Goal: Entertainment & Leisure: Consume media (video, audio)

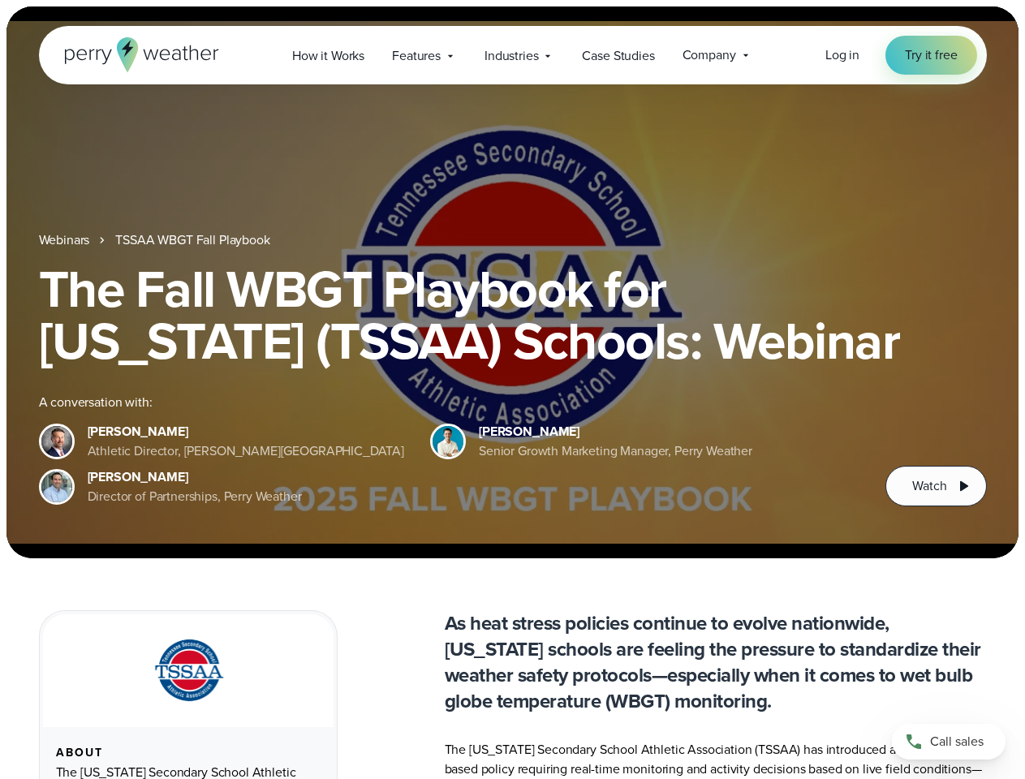
click at [512, 389] on div "The Fall WBGT Playbook for [US_STATE] (TSSAA) Schools: Webinar A conversation w…" at bounding box center [513, 384] width 948 height 243
click at [512, 55] on span "Industries" at bounding box center [511, 55] width 54 height 19
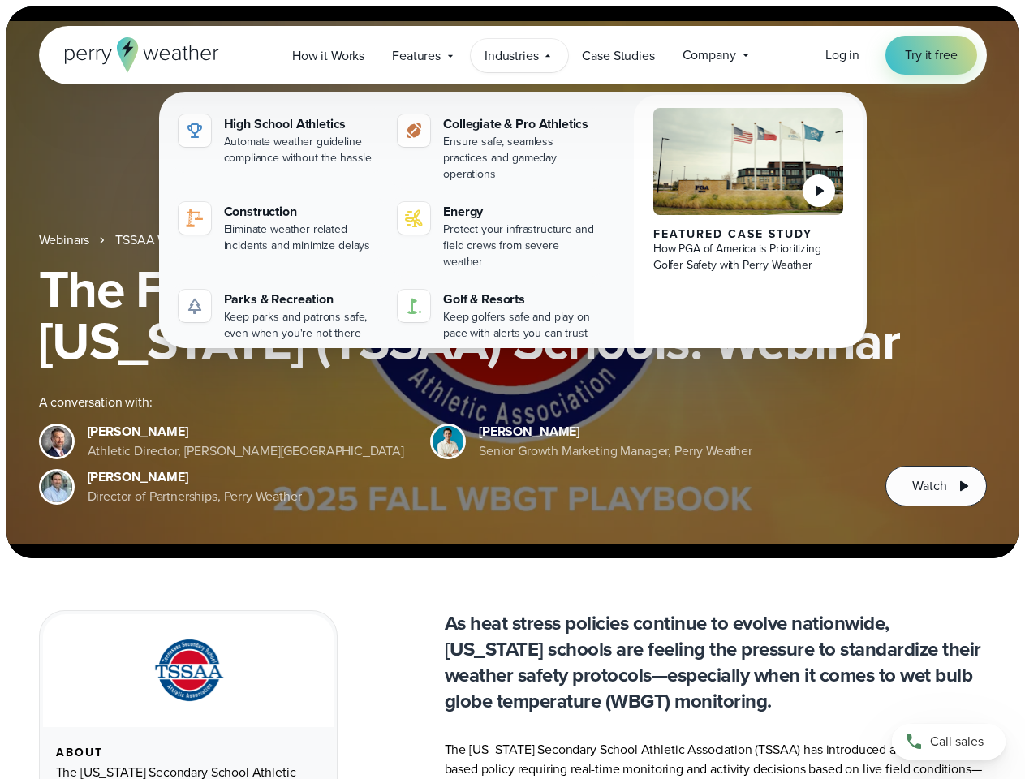
click at [512, 282] on h1 "The Fall WBGT Playbook for [US_STATE] (TSSAA) Schools: Webinar" at bounding box center [513, 315] width 948 height 104
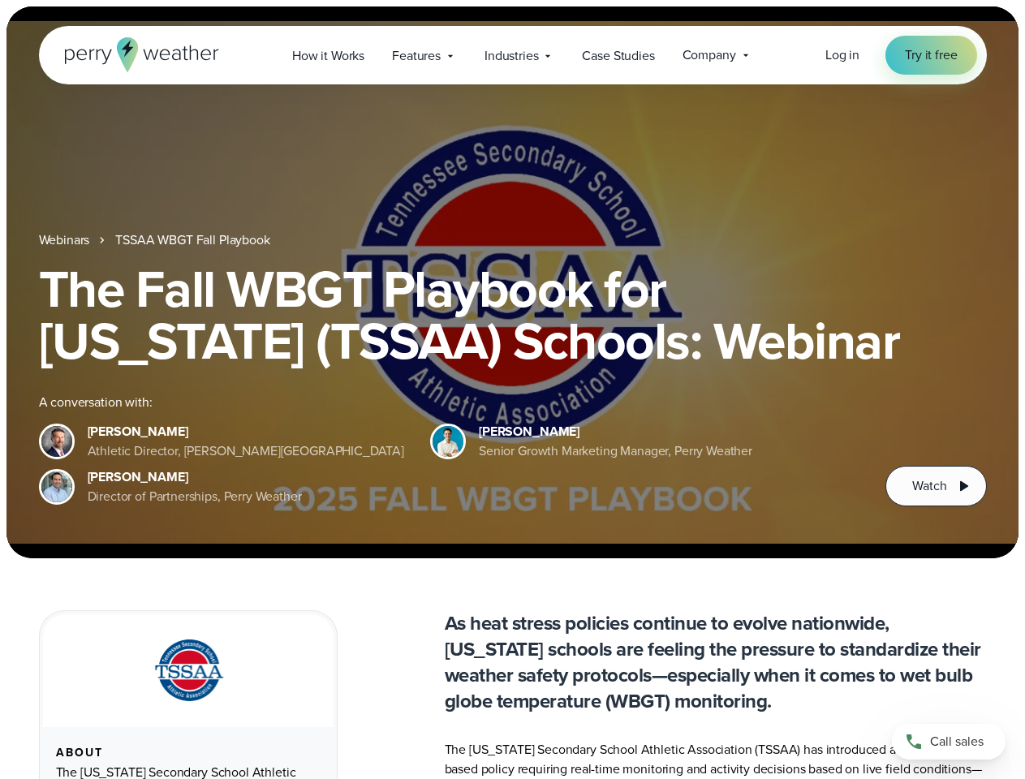
click at [194, 240] on link "TSSAA WBGT Fall Playbook" at bounding box center [192, 239] width 154 height 19
click at [935, 486] on span "Watch" at bounding box center [929, 485] width 34 height 19
